Goal: Information Seeking & Learning: Learn about a topic

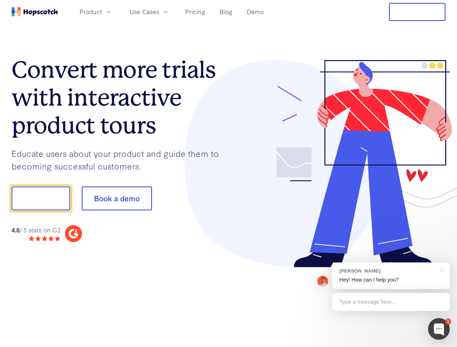
click at [228, 174] on div at bounding box center [336, 164] width 217 height 208
click at [102, 12] on span "Product" at bounding box center [91, 11] width 22 height 9
click at [159, 12] on span "Use Cases" at bounding box center [144, 11] width 30 height 9
click at [417, 12] on button "Free Trial" at bounding box center [417, 12] width 56 height 18
click at [40, 198] on button "Show me!" at bounding box center [41, 199] width 59 height 24
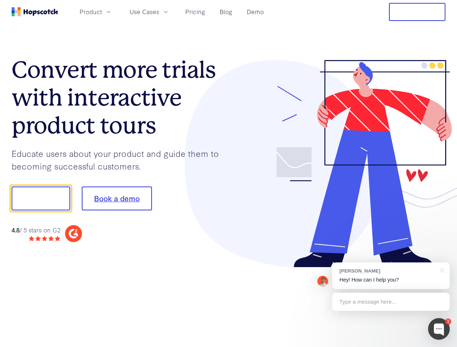
click at [116, 198] on button "Book a demo" at bounding box center [117, 199] width 70 height 24
click at [439, 329] on div at bounding box center [439, 329] width 22 height 22
click at [390, 276] on div "[PERSON_NAME] Hey! How can I help you?" at bounding box center [390, 275] width 117 height 27
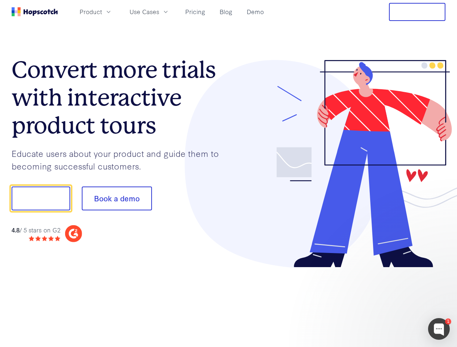
click at [440, 270] on div at bounding box center [382, 246] width 136 height 144
click at [390, 302] on div at bounding box center [382, 246] width 136 height 144
